Goal: Task Accomplishment & Management: Use online tool/utility

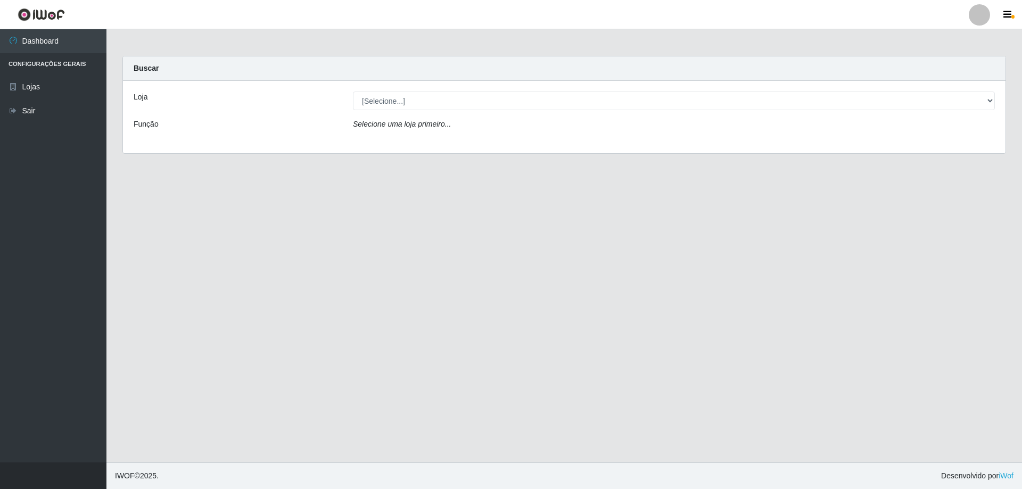
click at [426, 126] on icon "Selecione uma loja primeiro..." at bounding box center [402, 124] width 98 height 9
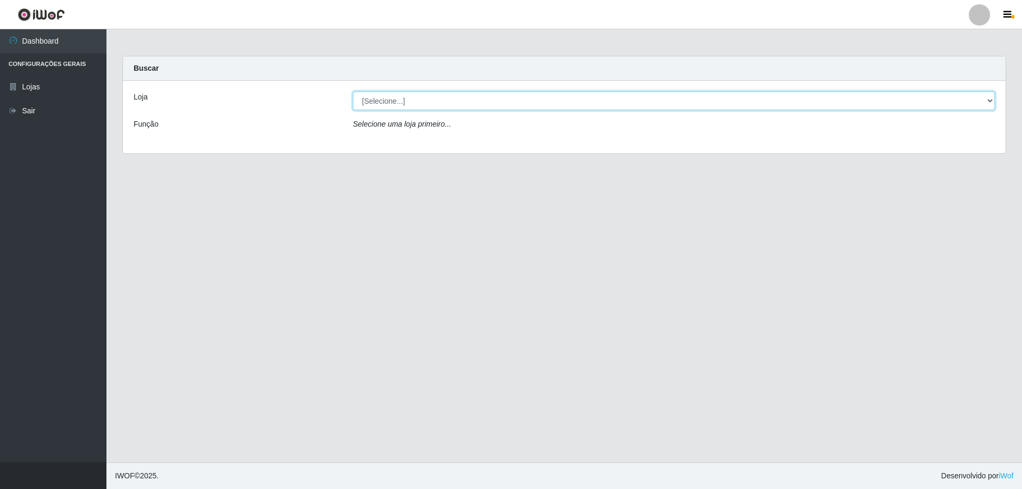
click at [399, 104] on select "[Selecione...] SuperShow Bis - Avenida 6 SuperShow [GEOGRAPHIC_DATA]" at bounding box center [674, 101] width 642 height 19
select select "60"
click at [353, 92] on select "[Selecione...] SuperShow Bis - Avenida 6 SuperShow [GEOGRAPHIC_DATA]" at bounding box center [674, 101] width 642 height 19
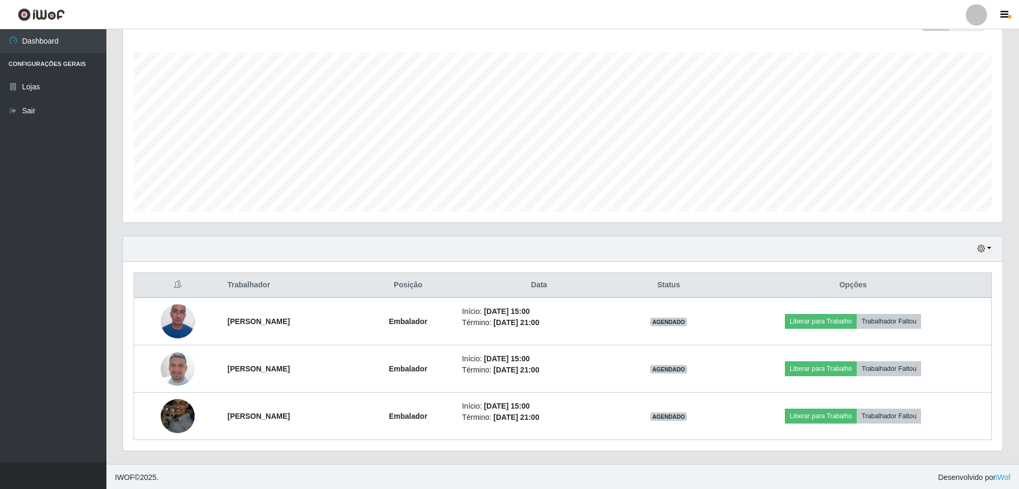
scroll to position [170, 0]
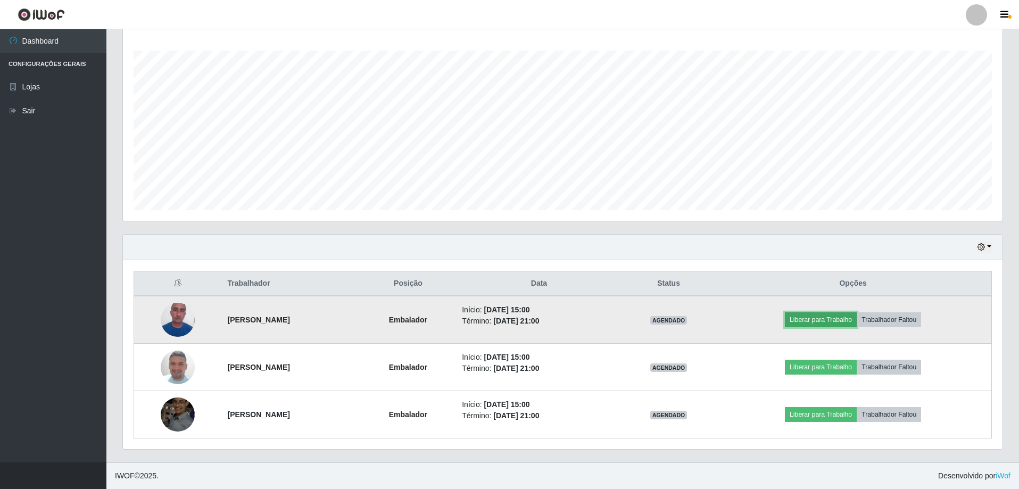
click at [857, 317] on button "Liberar para Trabalho" at bounding box center [821, 319] width 72 height 15
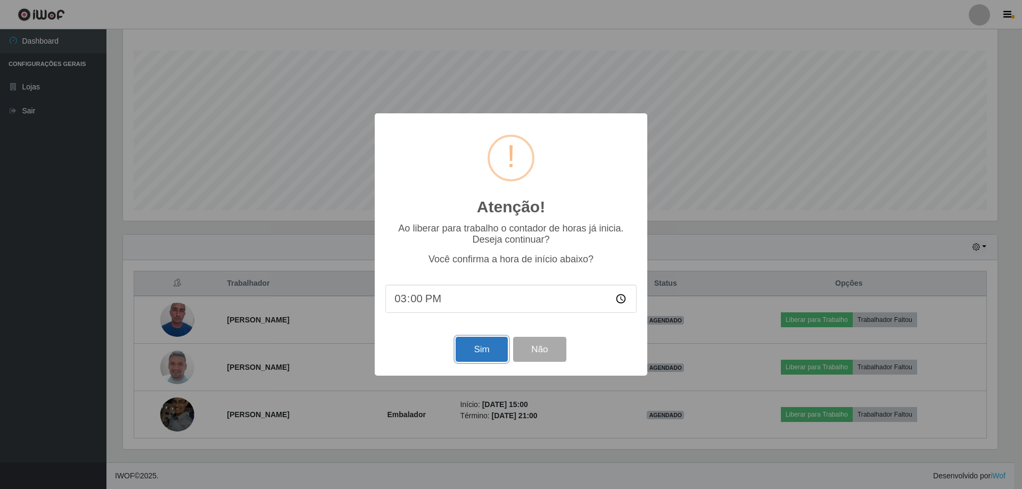
click at [476, 356] on button "Sim" at bounding box center [482, 349] width 52 height 25
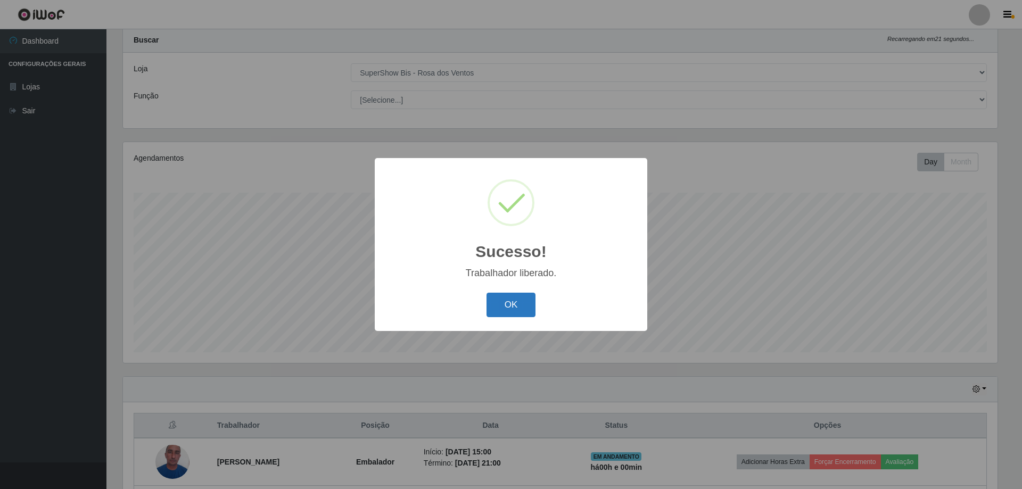
click at [501, 295] on button "OK" at bounding box center [510, 305] width 49 height 25
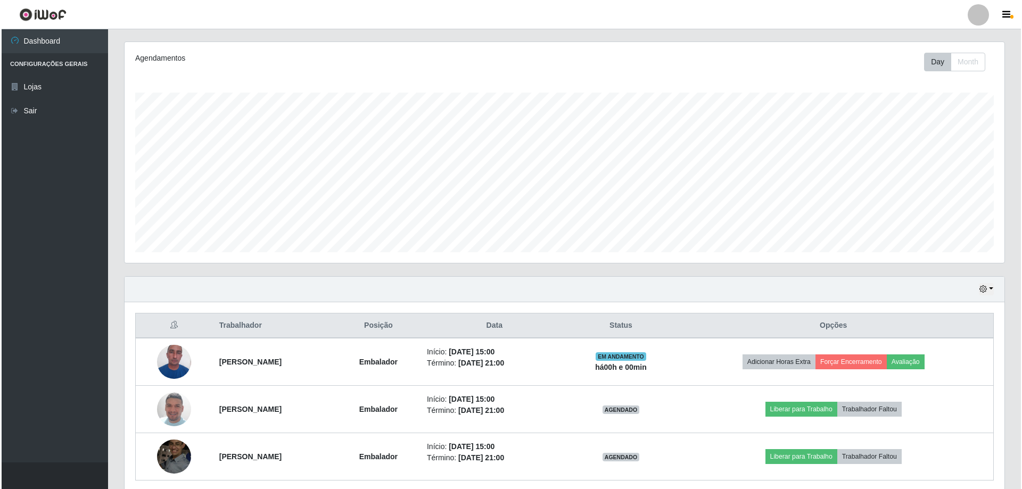
scroll to position [170, 0]
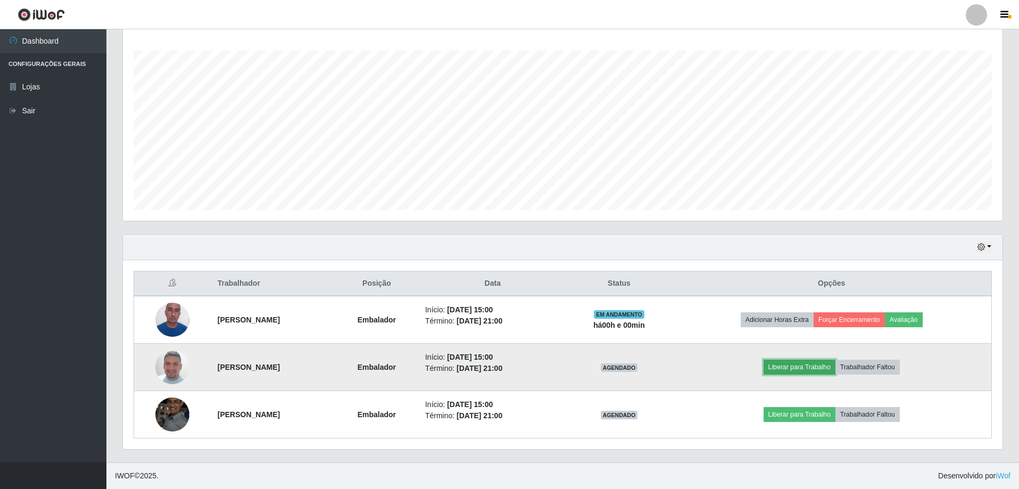
click at [823, 363] on button "Liberar para Trabalho" at bounding box center [800, 367] width 72 height 15
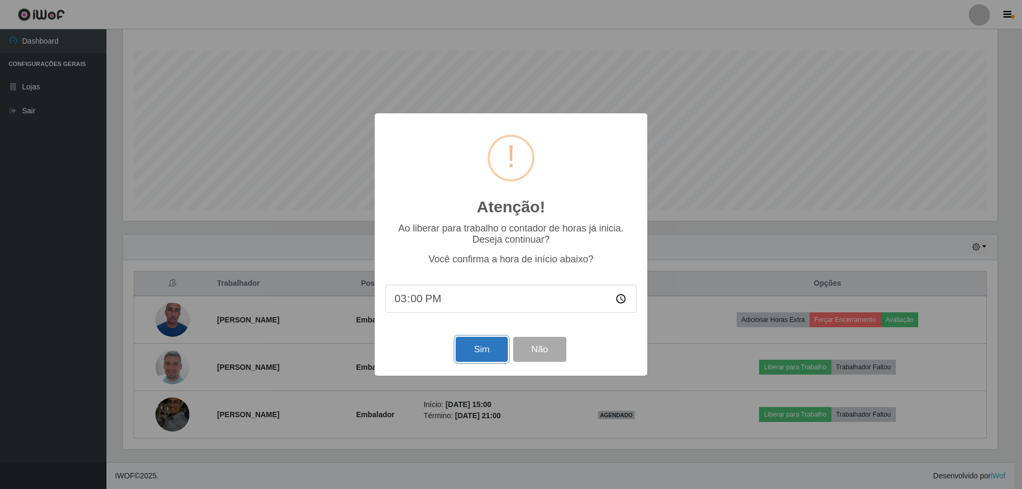
click at [475, 357] on button "Sim" at bounding box center [482, 349] width 52 height 25
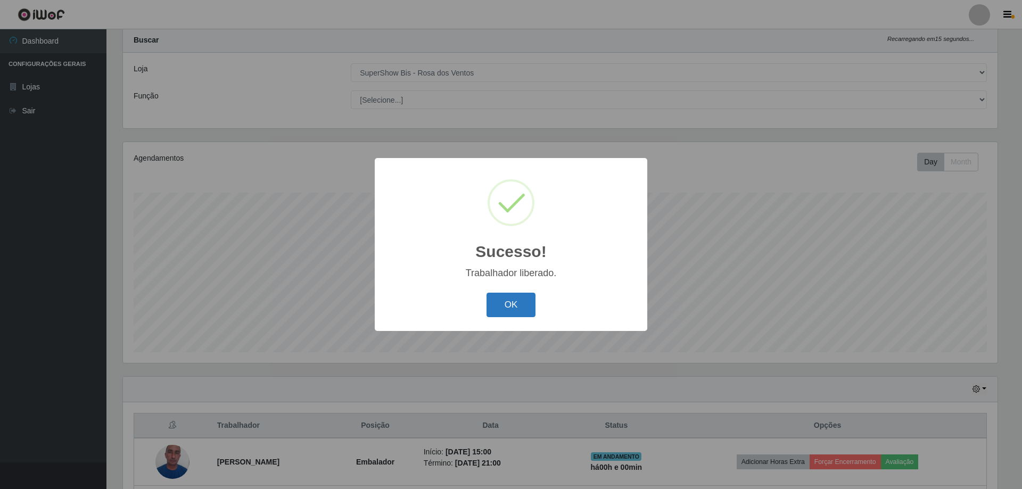
click at [499, 301] on button "OK" at bounding box center [510, 305] width 49 height 25
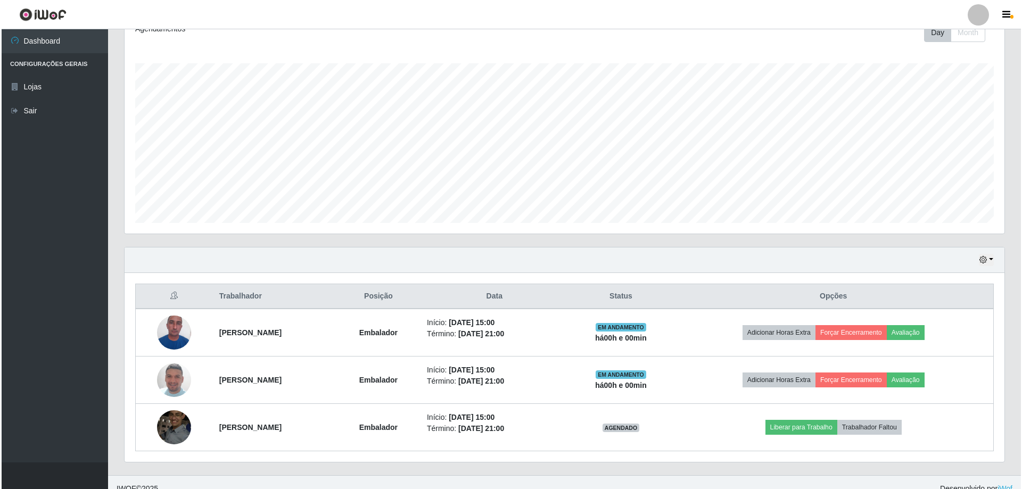
scroll to position [170, 0]
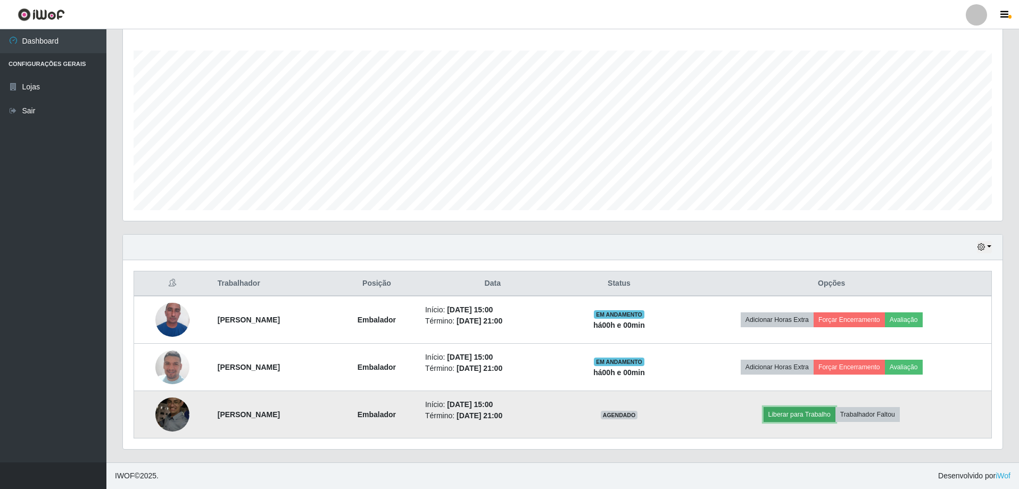
click at [792, 415] on button "Liberar para Trabalho" at bounding box center [800, 414] width 72 height 15
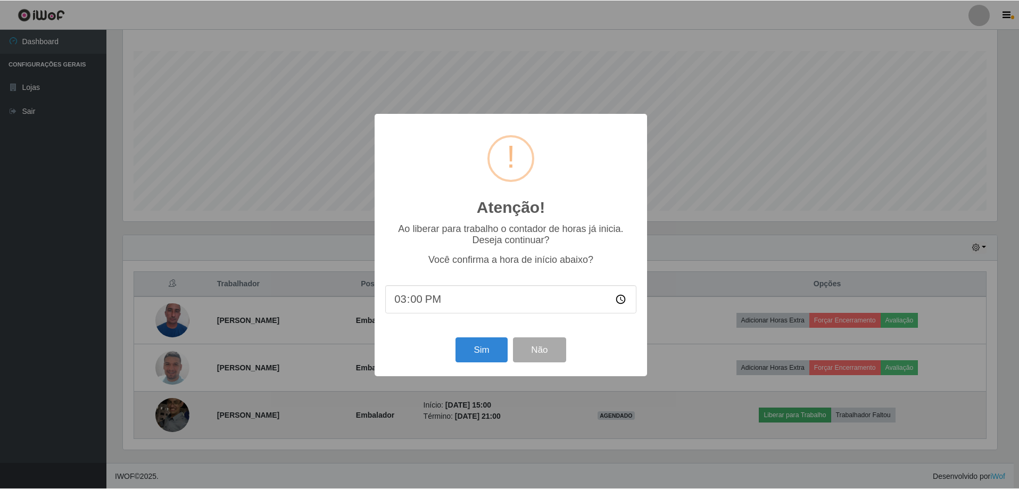
scroll to position [221, 874]
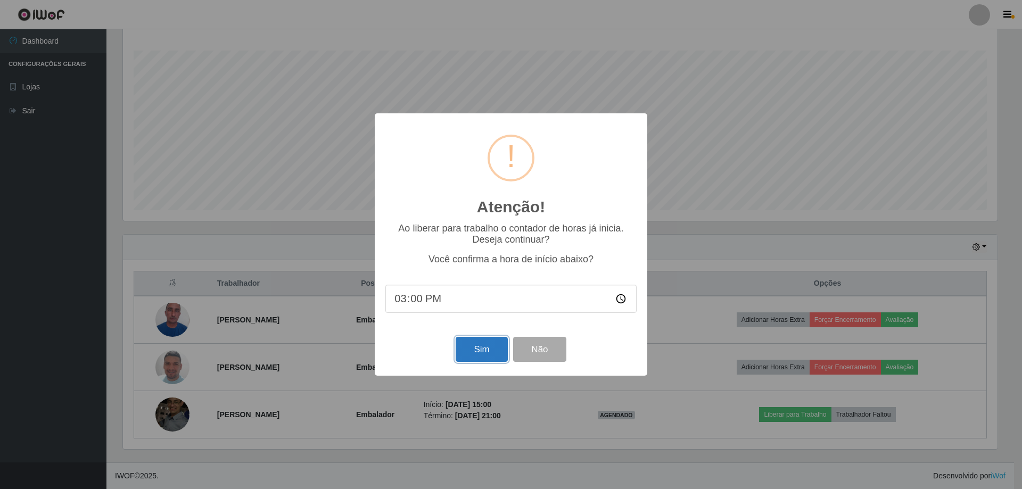
click at [477, 353] on button "Sim" at bounding box center [482, 349] width 52 height 25
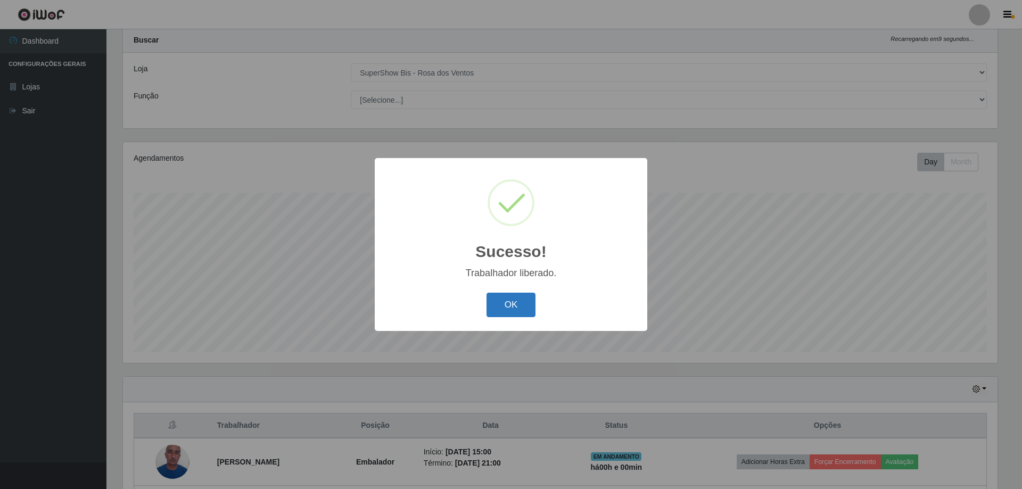
click at [523, 304] on button "OK" at bounding box center [510, 305] width 49 height 25
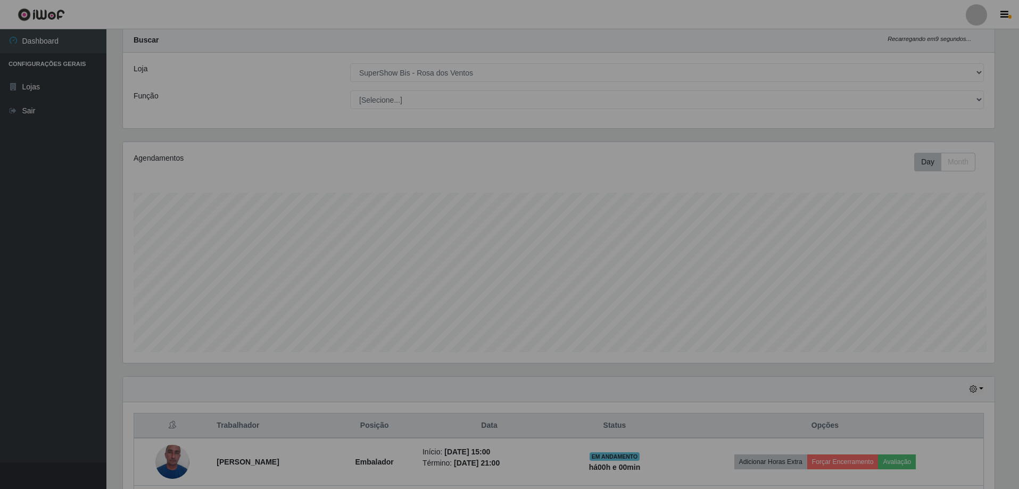
scroll to position [221, 880]
